Goal: Find specific page/section: Find specific page/section

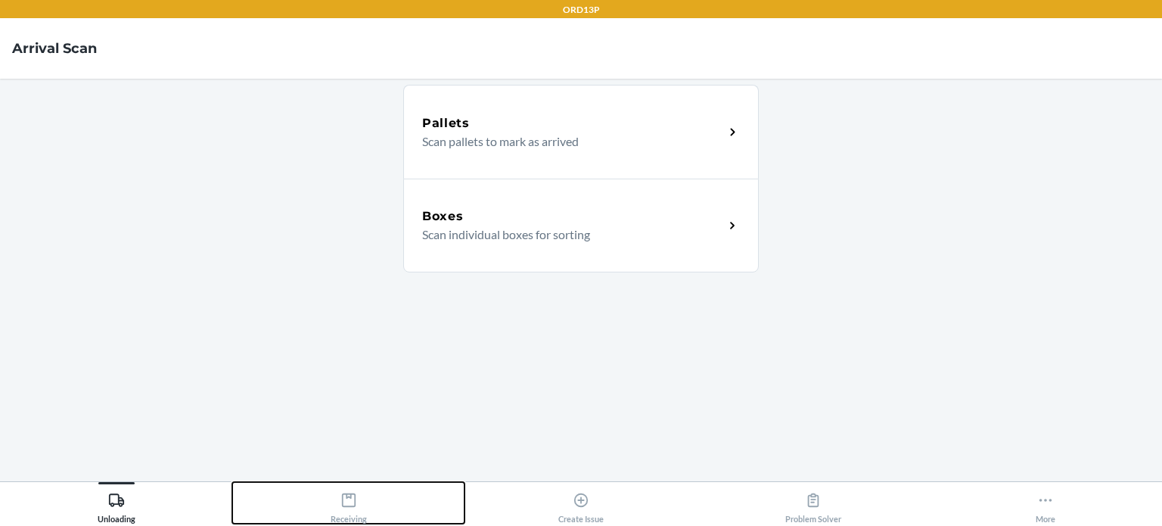
drag, startPoint x: 360, startPoint y: 499, endPoint x: 353, endPoint y: 502, distance: 8.1
click at [353, 502] on icon at bounding box center [348, 500] width 17 height 17
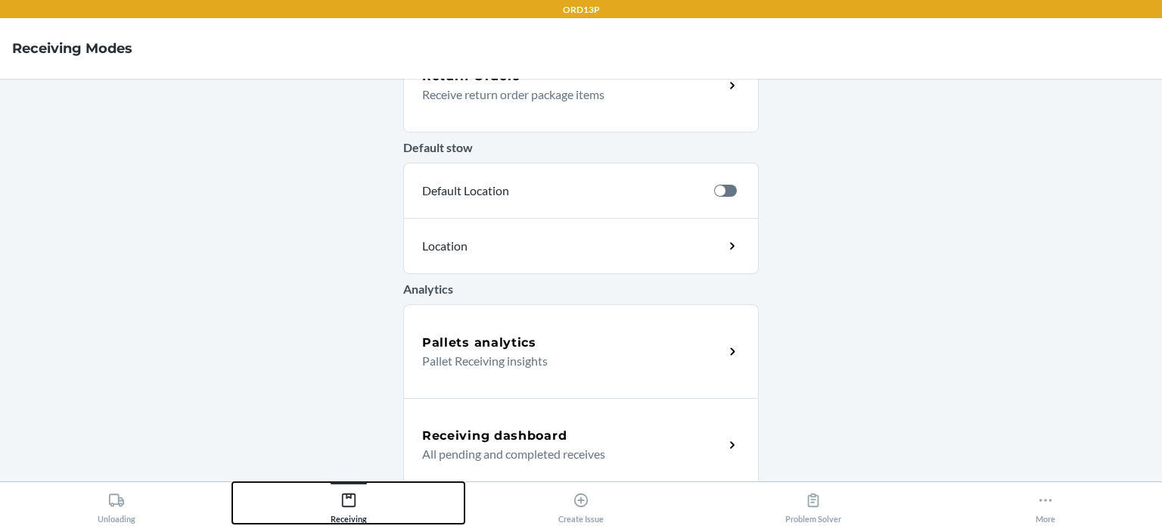
scroll to position [528, 0]
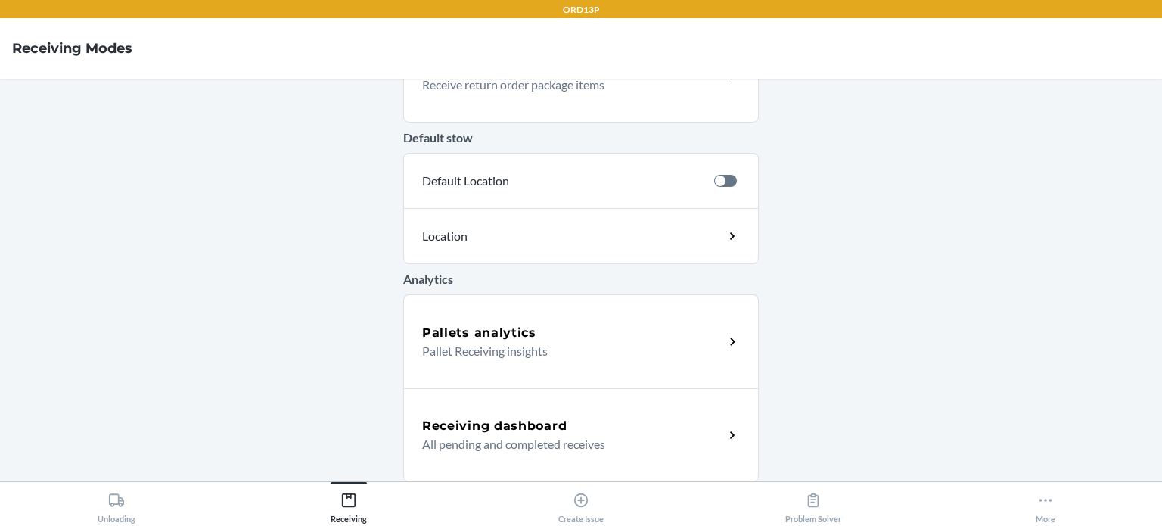
click at [495, 420] on h5 "Receiving dashboard" at bounding box center [494, 426] width 144 height 18
